Goal: Task Accomplishment & Management: Use online tool/utility

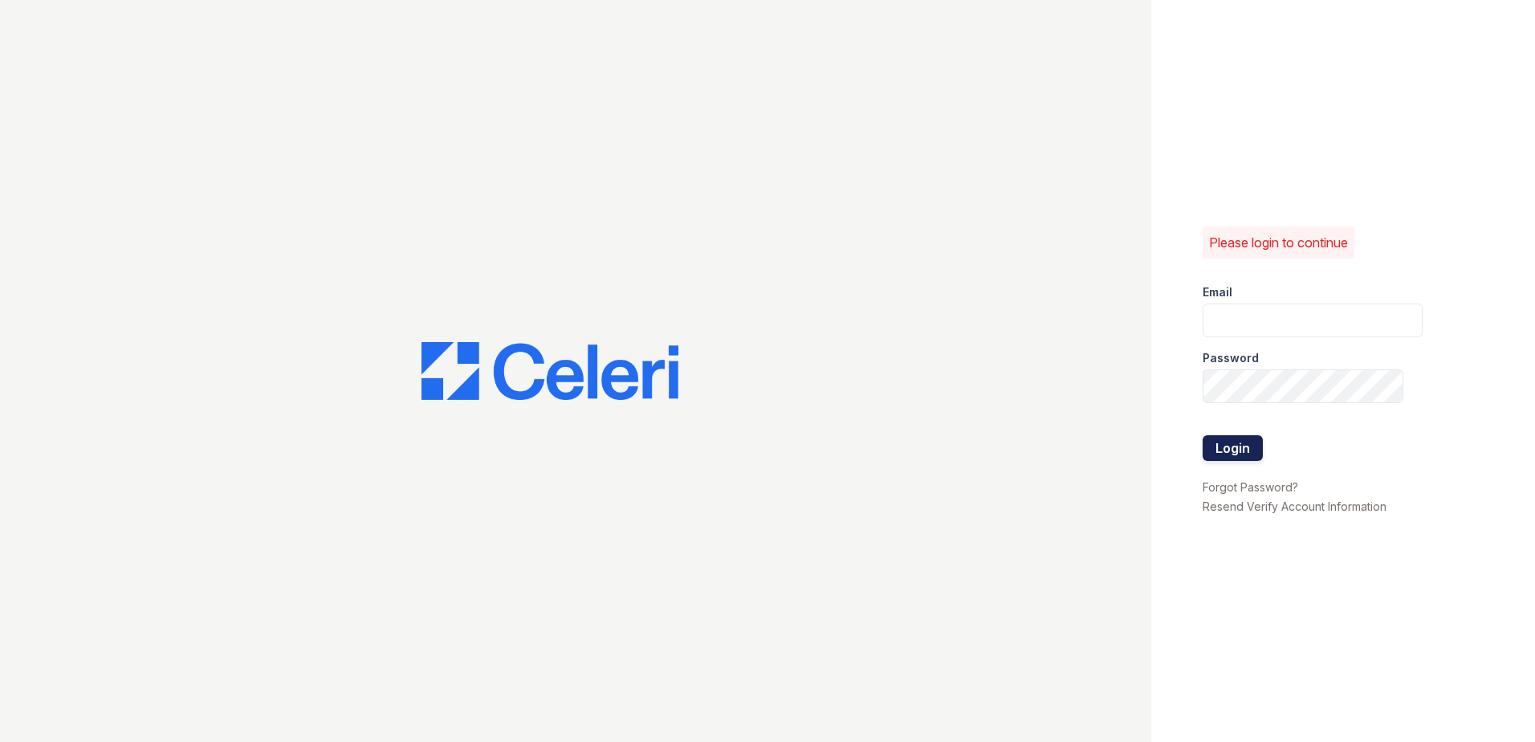
type input "[EMAIL_ADDRESS][DOMAIN_NAME]"
click at [1250, 449] on button "Login" at bounding box center [1232, 448] width 60 height 26
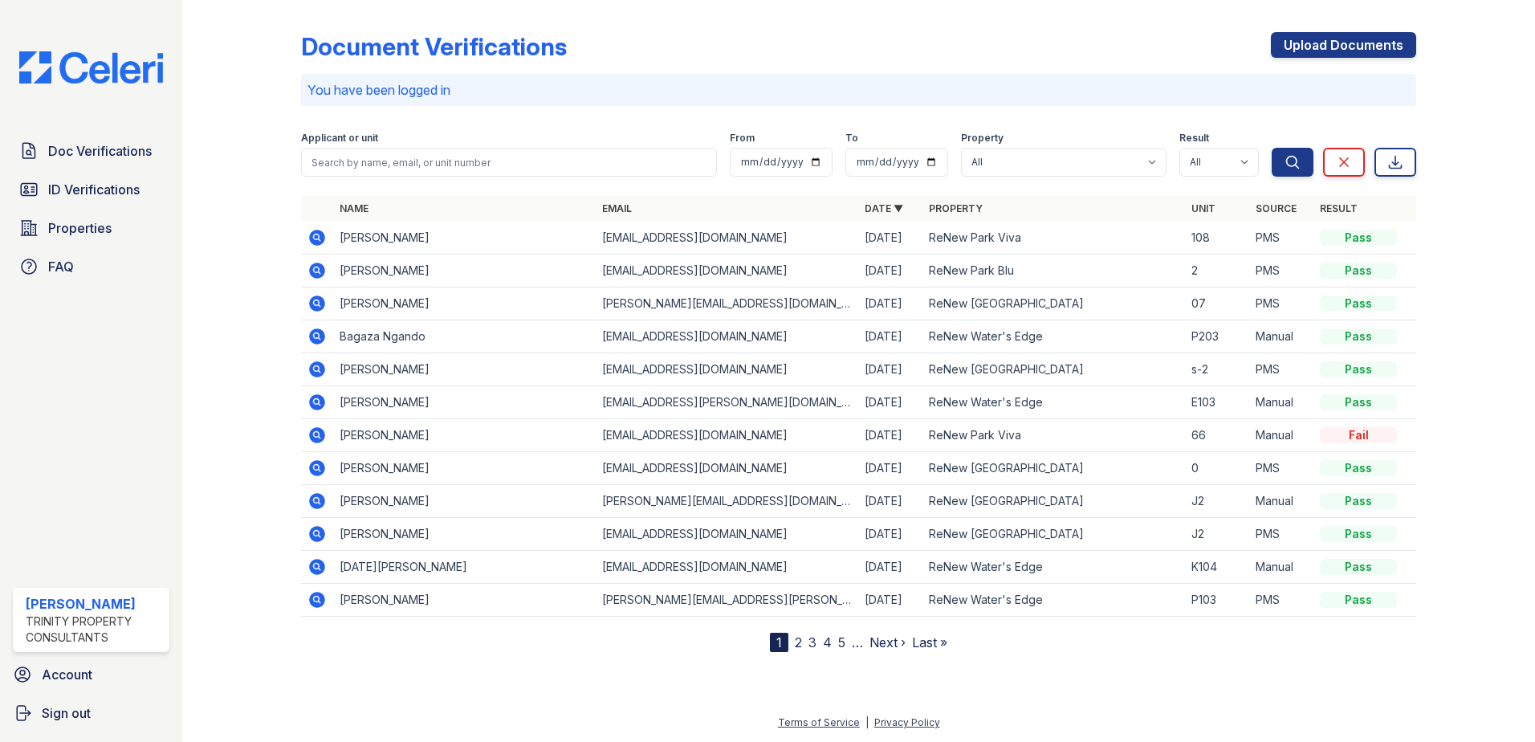
click at [311, 270] on icon at bounding box center [317, 270] width 16 height 16
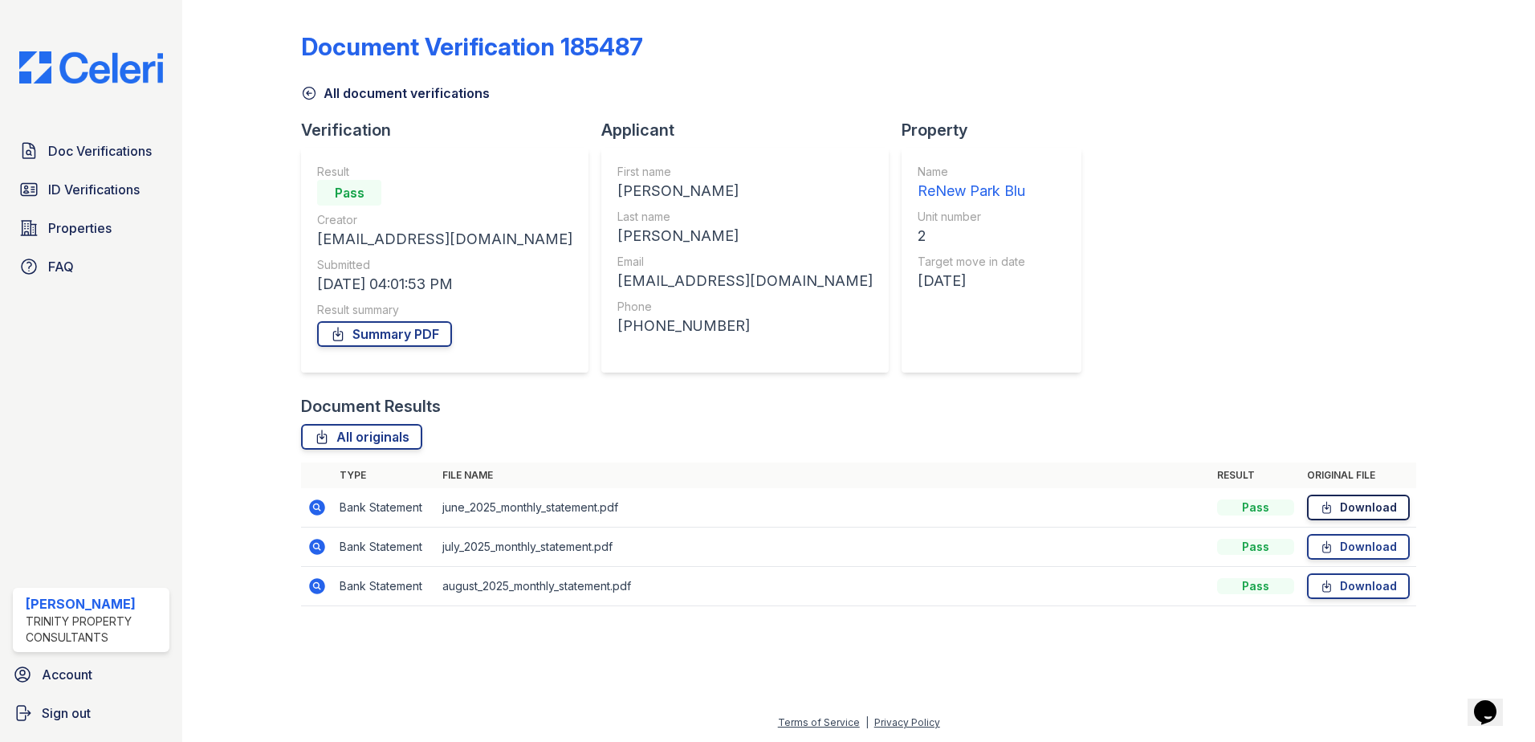
click at [1363, 510] on link "Download" at bounding box center [1358, 507] width 103 height 26
